Goal: Task Accomplishment & Management: Complete application form

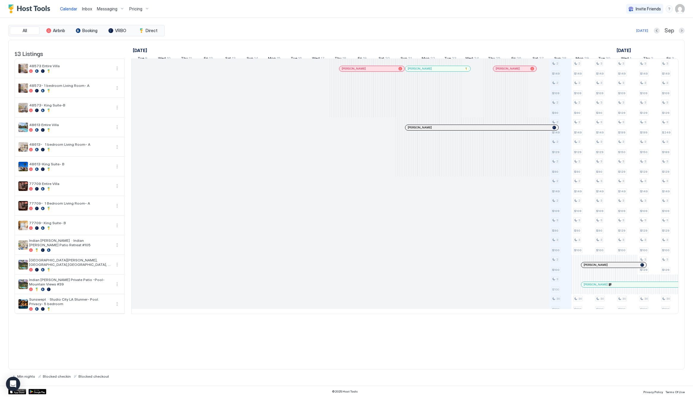
scroll to position [0, 331]
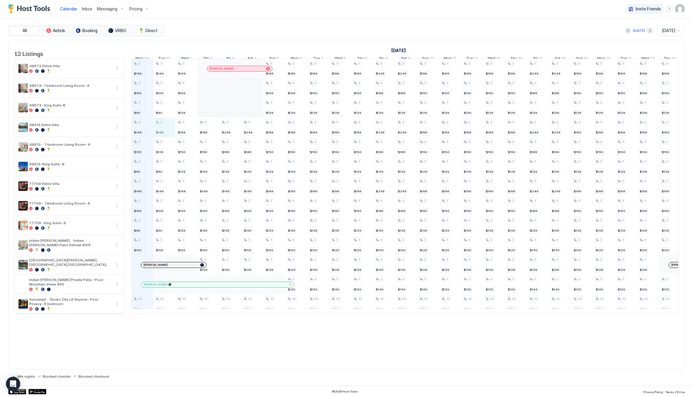
scroll to position [0, 333]
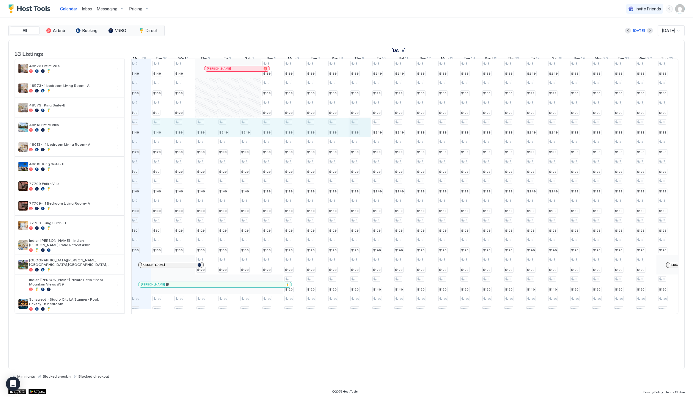
drag, startPoint x: 159, startPoint y: 135, endPoint x: 352, endPoint y: 135, distance: 193.2
click at [355, 135] on div "2 $149 2 $109 2 $90 2 $149 2 $129 2 $90 2 $149 2 $109 3 $90 3 $100 30 $800 3 $1…" at bounding box center [514, 186] width 1430 height 255
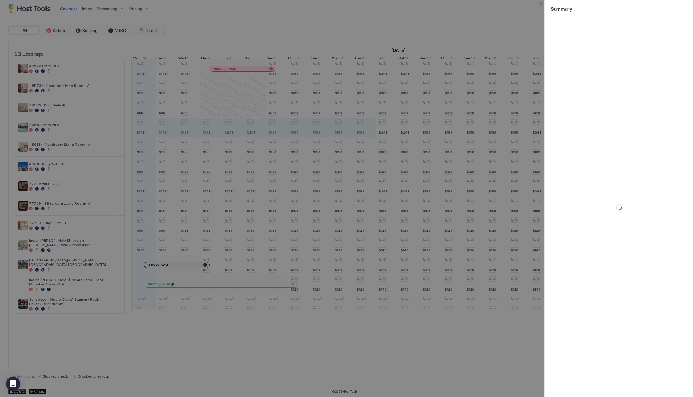
scroll to position [0, 327]
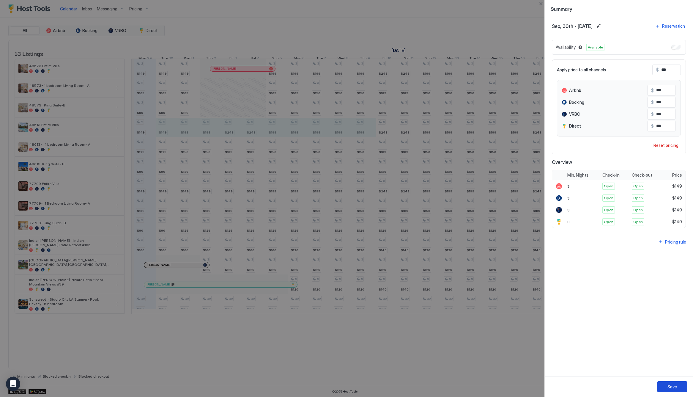
click at [675, 388] on div "Save" at bounding box center [673, 387] width 10 height 6
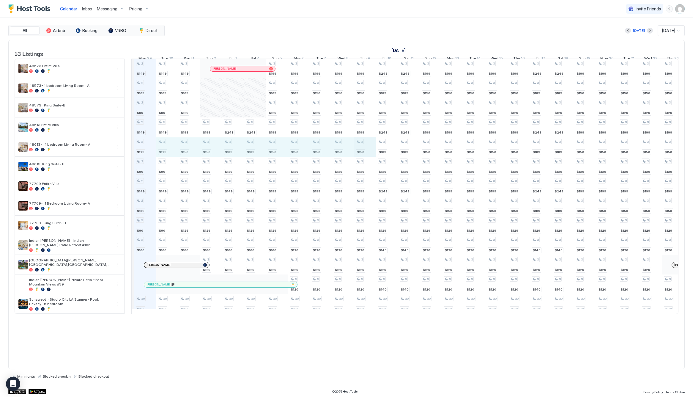
drag, startPoint x: 165, startPoint y: 149, endPoint x: 356, endPoint y: 155, distance: 191.6
click at [356, 155] on div "2 $149 2 $109 2 $90 2 $149 2 $129 2 $90 2 $149 2 $109 3 $90 3 $100 30 $800 3 $1…" at bounding box center [519, 186] width 1430 height 255
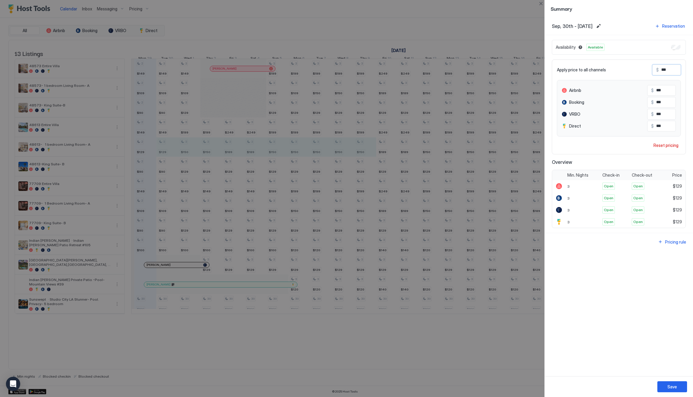
drag, startPoint x: 675, startPoint y: 73, endPoint x: 660, endPoint y: 72, distance: 15.5
click at [660, 72] on input "***" at bounding box center [683, 70] width 48 height 10
type input "*"
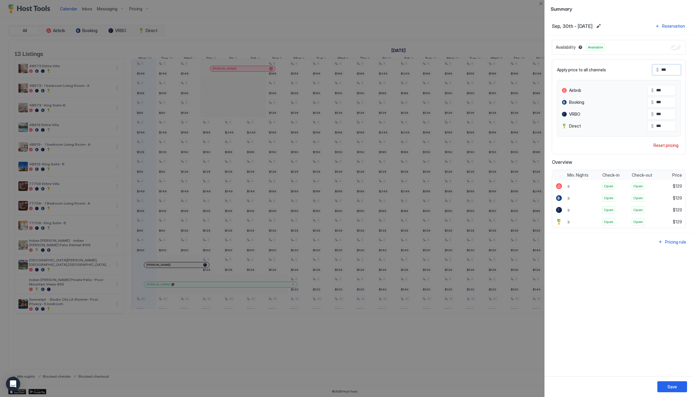
type input "*"
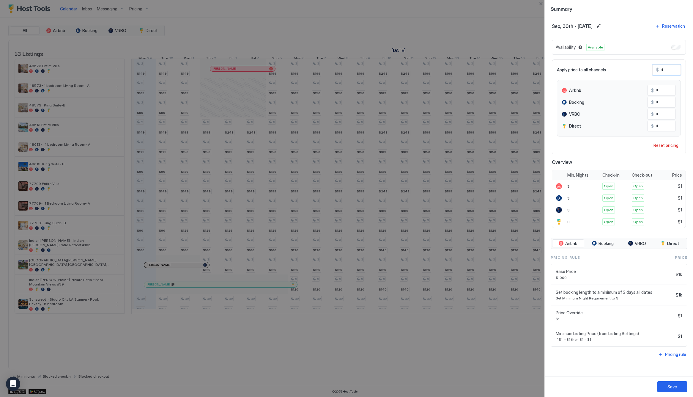
type input "**"
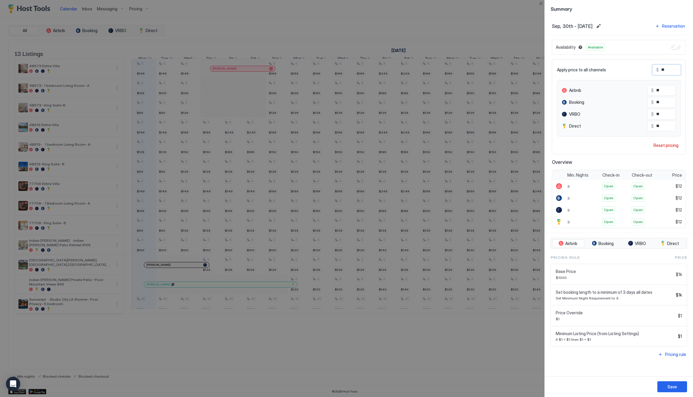
type input "***"
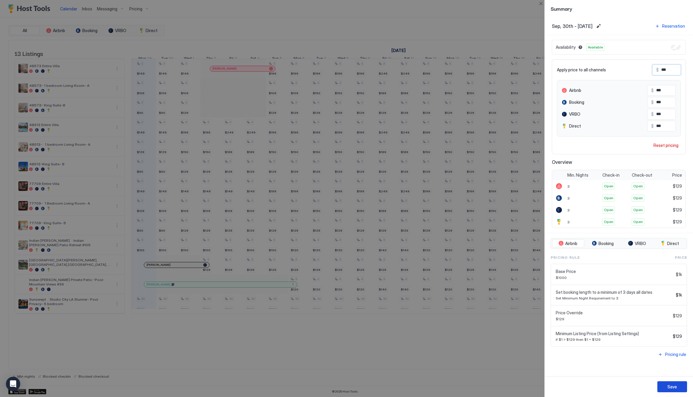
click at [670, 383] on button "Save" at bounding box center [673, 386] width 30 height 11
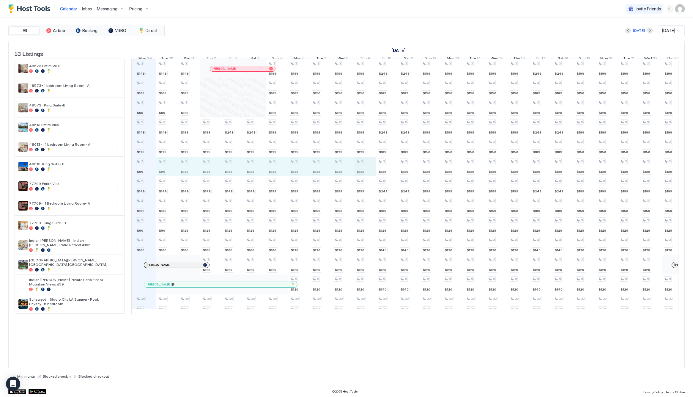
drag, startPoint x: 169, startPoint y: 175, endPoint x: 354, endPoint y: 172, distance: 185.5
click at [354, 172] on div "2 $149 2 $109 2 $90 2 $149 2 $129 2 $90 2 $149 2 $109 3 $90 3 $100 30 $800 3 $1…" at bounding box center [519, 186] width 1430 height 255
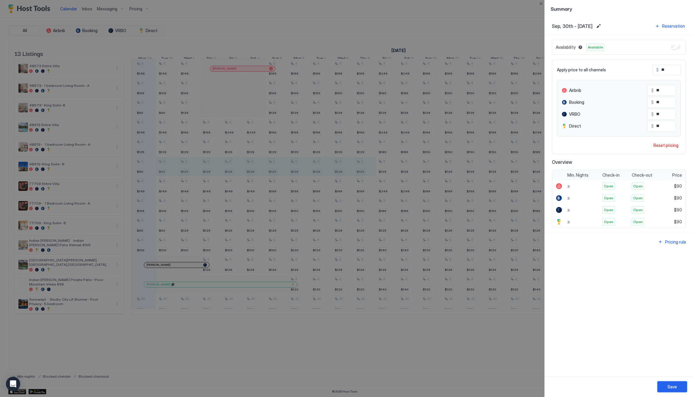
click at [668, 387] on div "Save" at bounding box center [673, 387] width 10 height 6
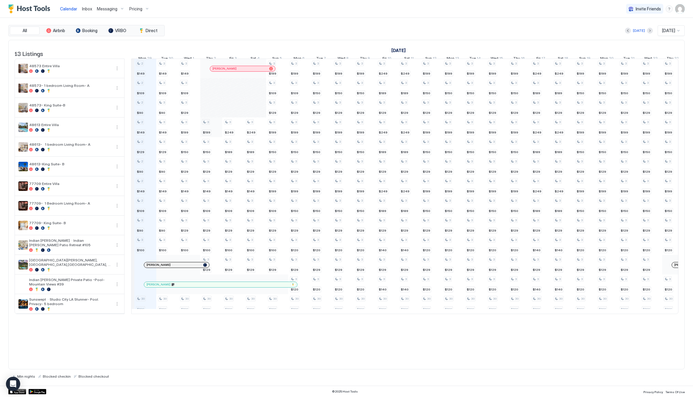
scroll to position [0, 318]
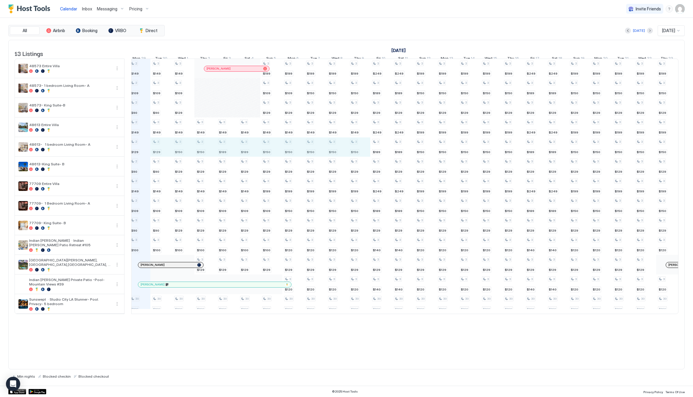
drag, startPoint x: 169, startPoint y: 155, endPoint x: 358, endPoint y: 157, distance: 189.7
click at [358, 157] on div "2 $149 2 $109 2 $90 2 $149 2 $129 2 $90 2 $149 2 $109 3 $90 3 $100 30 $800 3 $1…" at bounding box center [513, 186] width 1430 height 255
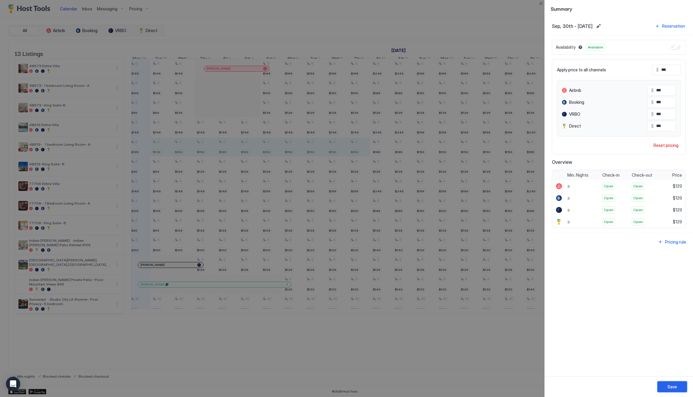
click at [670, 388] on div "Save" at bounding box center [673, 387] width 10 height 6
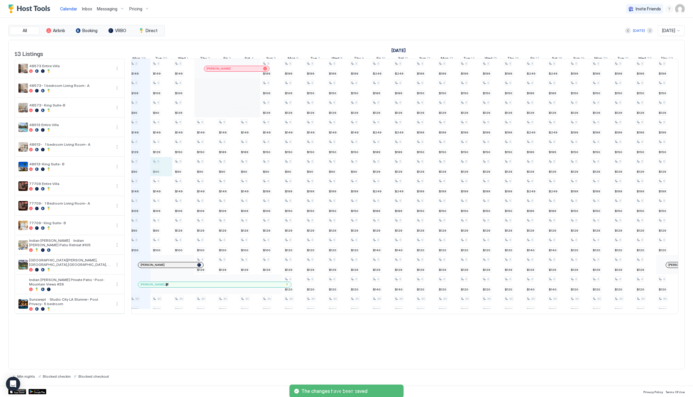
click at [168, 171] on div "2 $149 2 $109 2 $90 2 $149 2 $129 2 $90 2 $149 2 $109 3 $90 3 $100 30 $800 3 $1…" at bounding box center [513, 186] width 1430 height 255
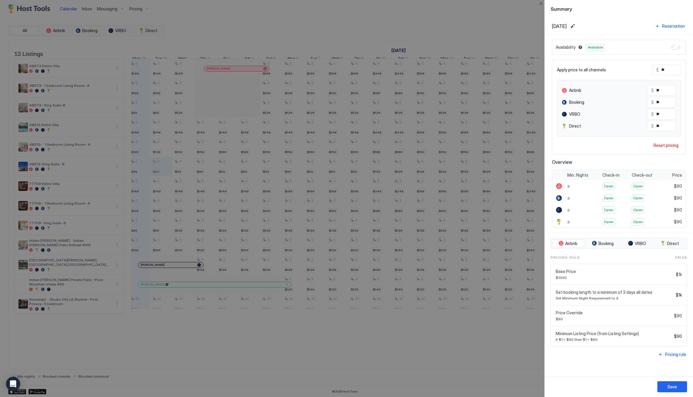
click at [425, 348] on div at bounding box center [346, 198] width 693 height 397
click at [541, 4] on button "Close" at bounding box center [541, 3] width 7 height 7
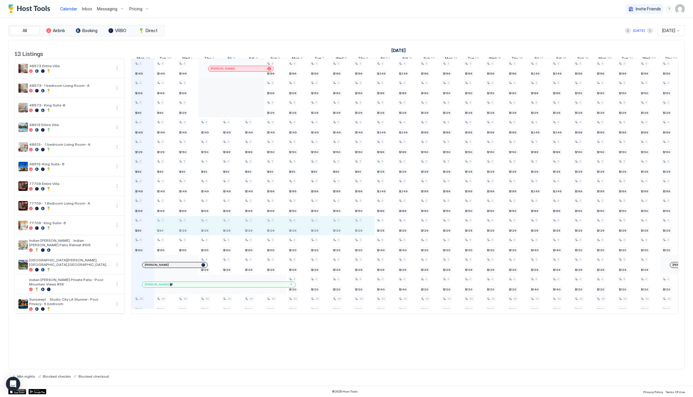
drag, startPoint x: 167, startPoint y: 230, endPoint x: 356, endPoint y: 232, distance: 188.2
click at [356, 232] on div "2 $149 2 $109 2 $90 2 $149 2 $129 2 $90 2 $149 2 $109 3 $90 3 $100 30 $800 3 $1…" at bounding box center [518, 186] width 1430 height 255
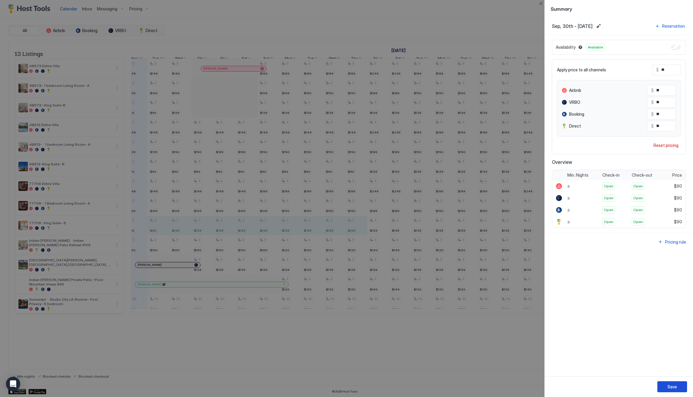
click at [674, 387] on div "Save" at bounding box center [673, 387] width 10 height 6
click at [663, 384] on button "Save" at bounding box center [673, 386] width 30 height 11
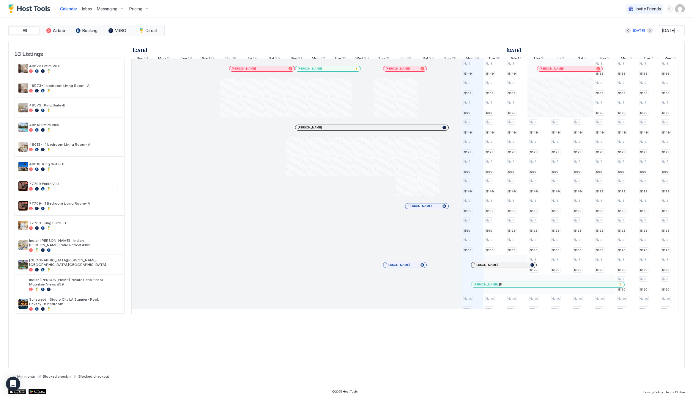
scroll to position [0, 330]
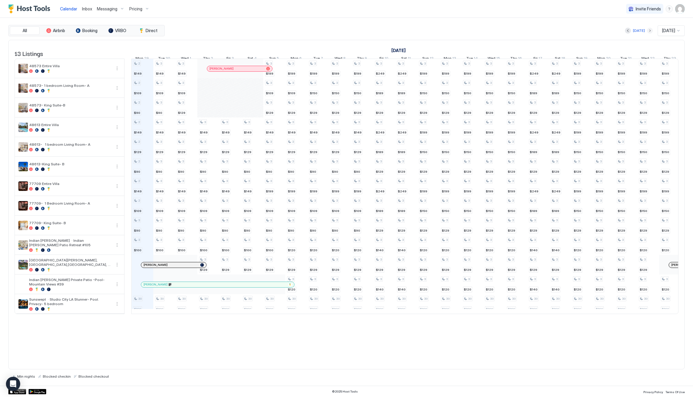
click at [647, 30] on button "Next month" at bounding box center [650, 31] width 6 height 6
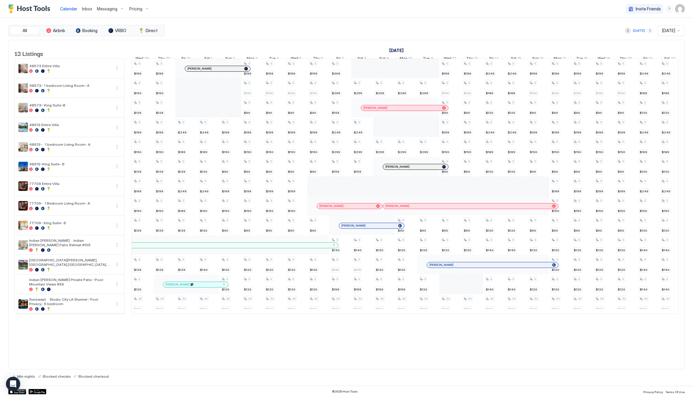
click at [647, 30] on button "Next month" at bounding box center [650, 31] width 6 height 6
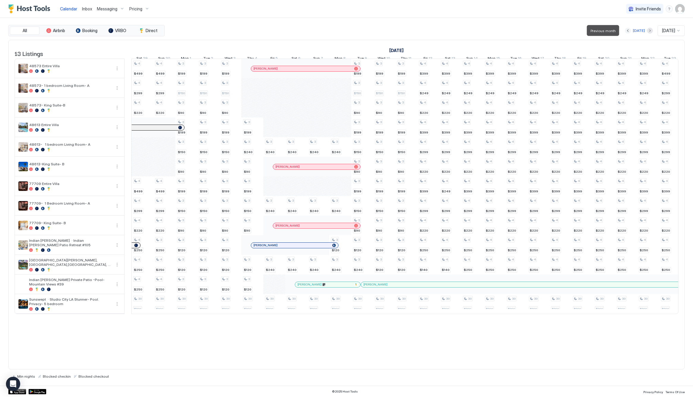
click at [627, 28] on button "Previous month" at bounding box center [628, 31] width 6 height 6
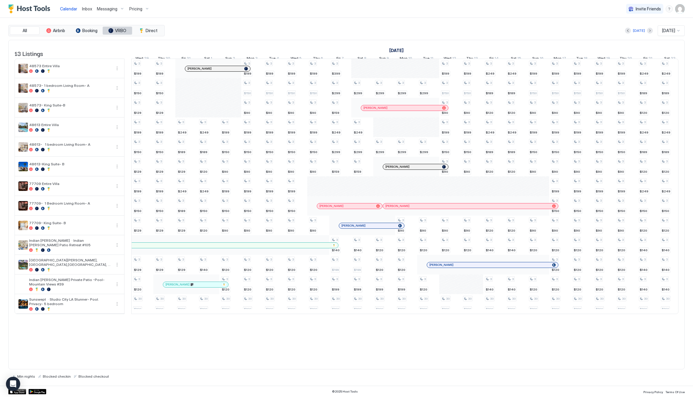
scroll to position [0, 331]
click at [128, 7] on div "Pricing" at bounding box center [139, 9] width 25 height 10
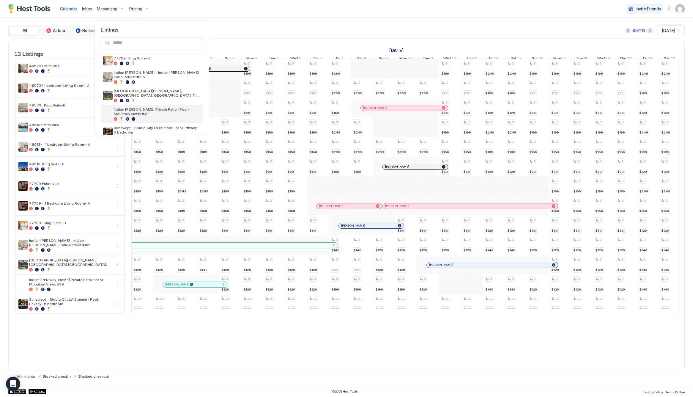
scroll to position [129, 0]
click at [150, 110] on span "Indian [PERSON_NAME] Private Patio -Pool- Mountain Views #39" at bounding box center [157, 114] width 87 height 9
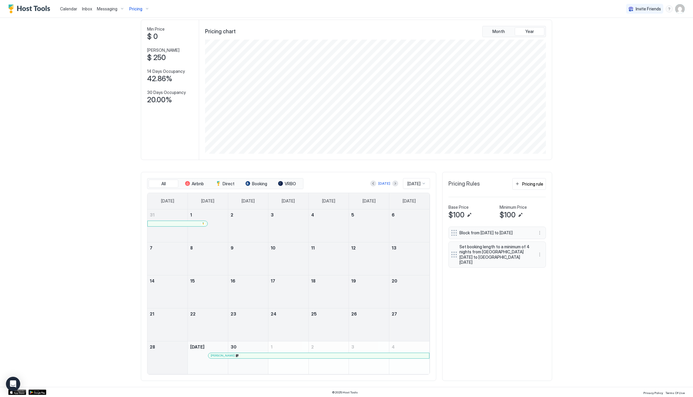
scroll to position [27, 0]
click at [392, 185] on button "Next month" at bounding box center [395, 184] width 6 height 6
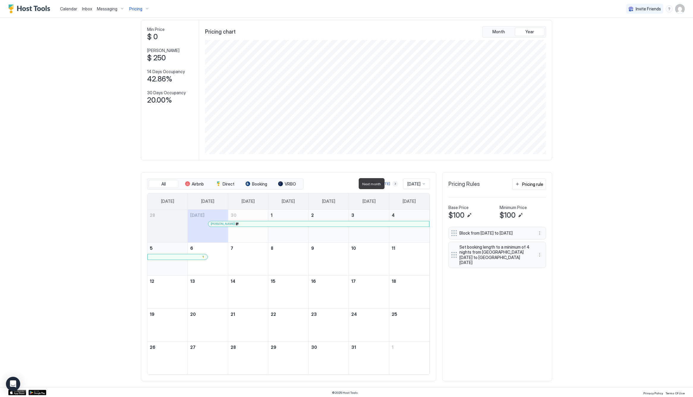
scroll to position [0, 0]
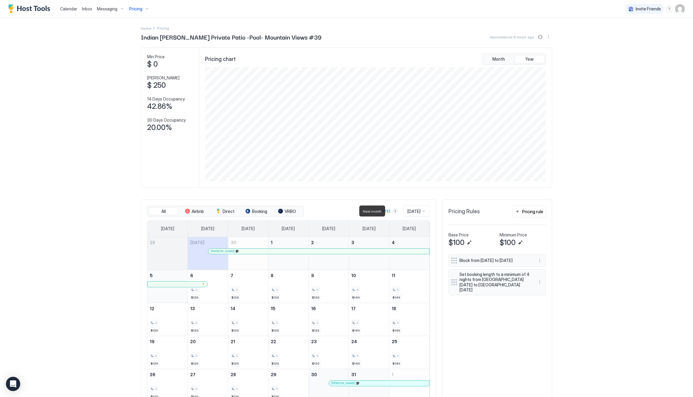
click at [392, 212] on button "Next month" at bounding box center [395, 211] width 6 height 6
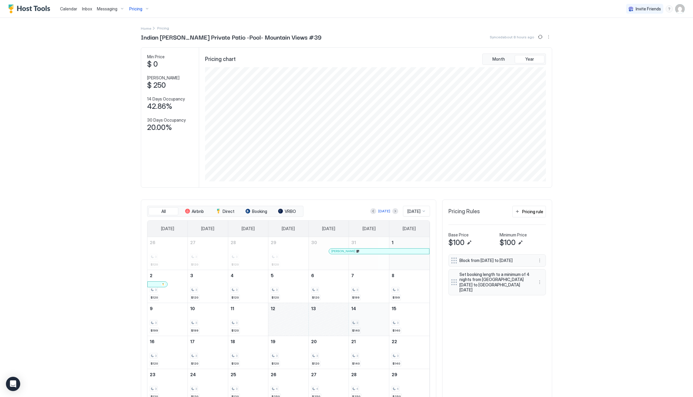
drag, startPoint x: 294, startPoint y: 317, endPoint x: 354, endPoint y: 321, distance: 60.8
click at [354, 321] on tr "9 3 $199 10 3 $199 11 3 $120 12 13 14 3 $140 15 3 $140" at bounding box center [288, 319] width 282 height 33
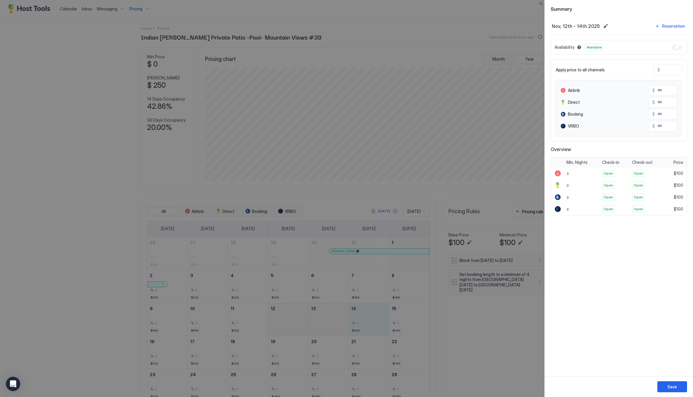
type input "***"
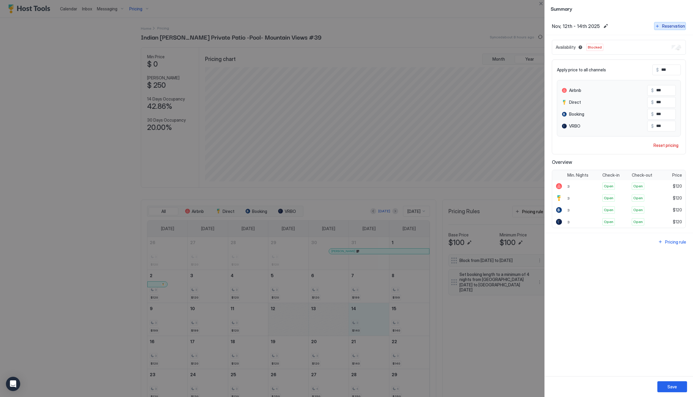
click at [671, 24] on div "Reservation" at bounding box center [673, 26] width 23 height 6
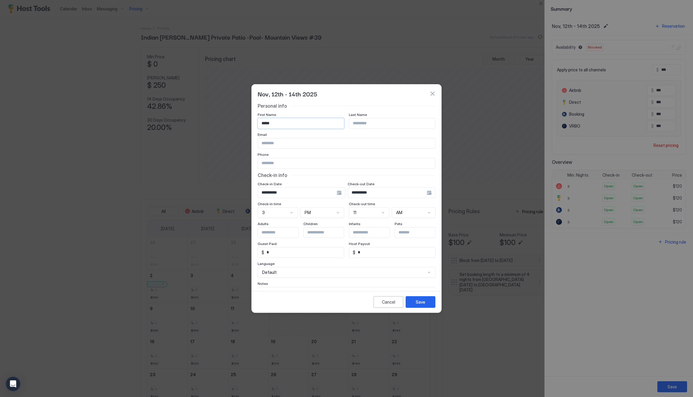
type input "****"
paste input "**********"
type input "**********"
drag, startPoint x: 367, startPoint y: 98, endPoint x: 409, endPoint y: 83, distance: 43.8
click at [367, 98] on div "Nov, 12th - 14th 2025" at bounding box center [347, 93] width 178 height 9
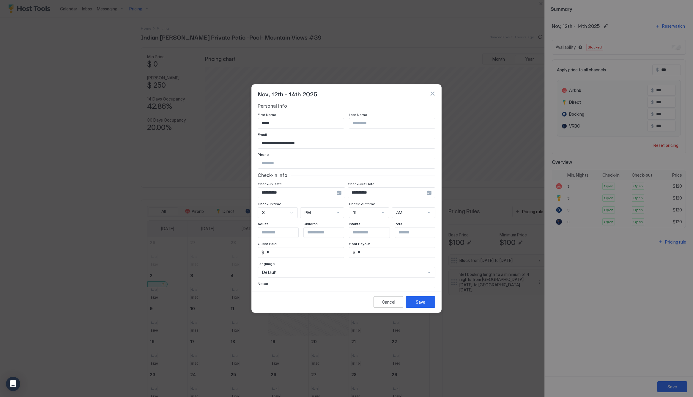
click at [356, 106] on div "Personal info" at bounding box center [347, 106] width 178 height 6
click at [407, 116] on div "Last Name" at bounding box center [392, 115] width 87 height 6
click at [384, 127] on input "********" at bounding box center [392, 123] width 86 height 10
type input "********"
click at [384, 96] on div "Nov, 12th - 14th 2025" at bounding box center [347, 93] width 178 height 9
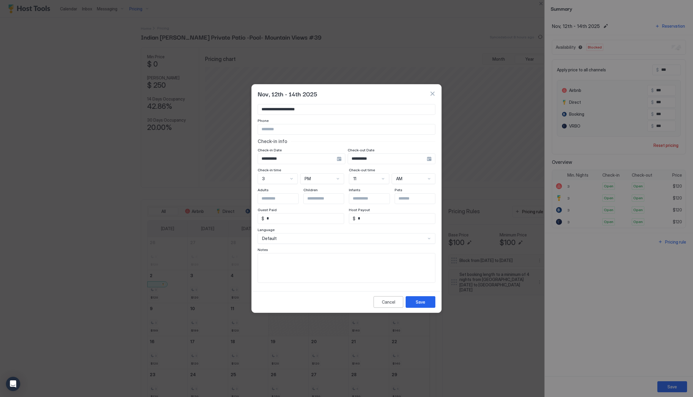
scroll to position [34, 0]
click at [309, 259] on textarea "Input Field" at bounding box center [346, 267] width 177 height 29
type textarea "**********"
click at [416, 302] on div "Save" at bounding box center [421, 302] width 10 height 6
